Goal: Use online tool/utility: Utilize a website feature to perform a specific function

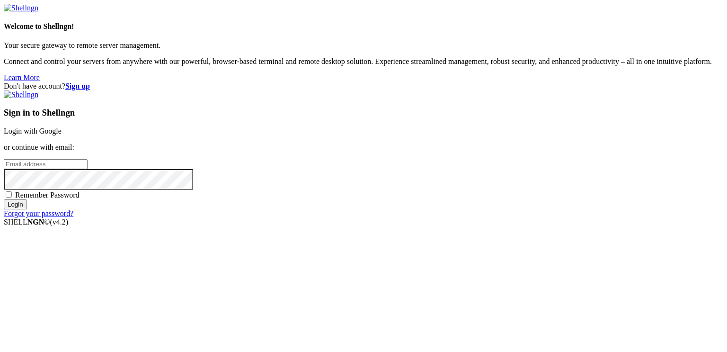
click at [62, 131] on link "Login with Google" at bounding box center [33, 131] width 58 height 8
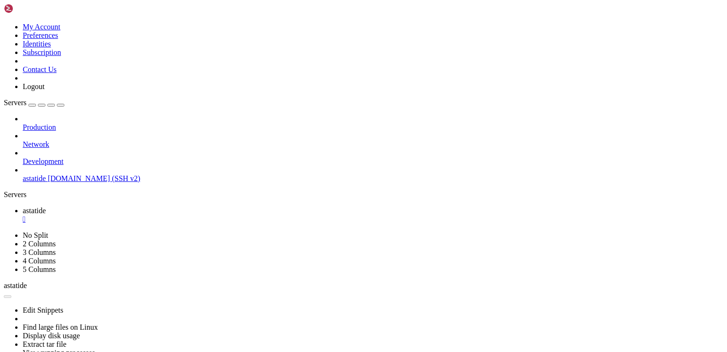
scroll to position [35862, 0]
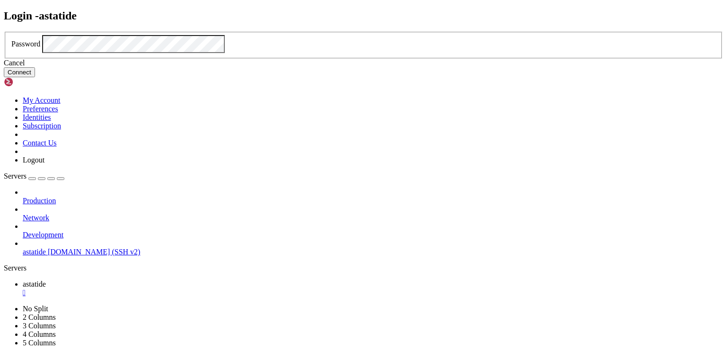
click at [35, 77] on button "Connect" at bounding box center [19, 72] width 31 height 10
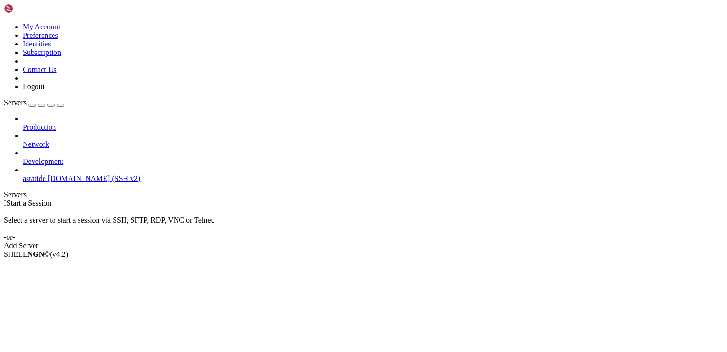
click at [46, 174] on span "astatide" at bounding box center [34, 178] width 23 height 8
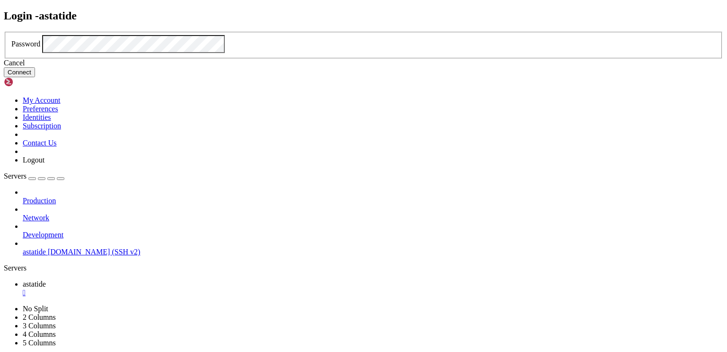
click at [35, 77] on button "Connect" at bounding box center [19, 72] width 31 height 10
